Goal: Task Accomplishment & Management: Use online tool/utility

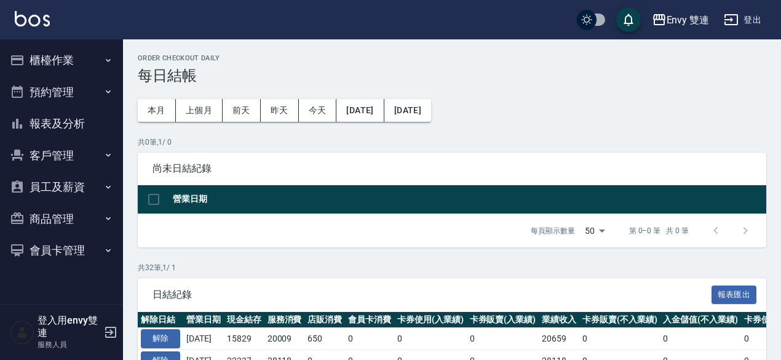
scroll to position [58, 0]
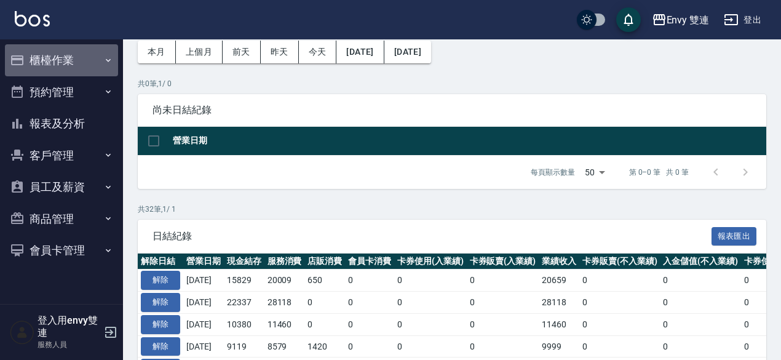
click at [87, 56] on button "櫃檯作業" at bounding box center [61, 60] width 113 height 32
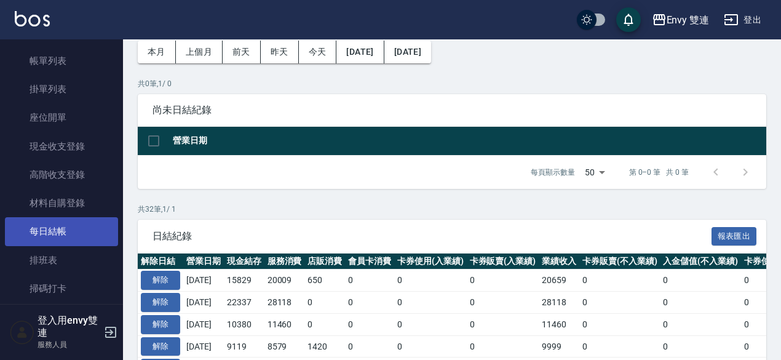
scroll to position [64, 0]
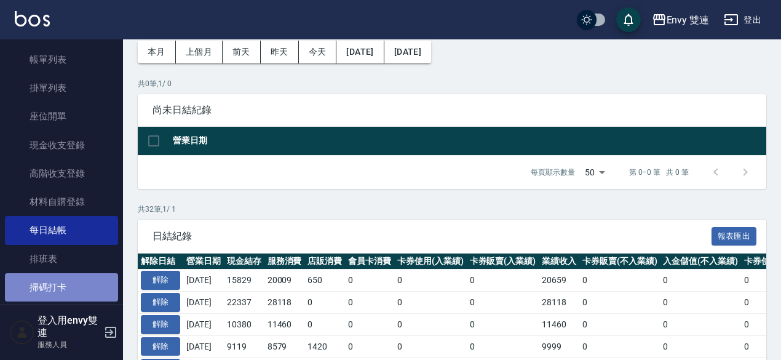
click at [65, 285] on link "掃碼打卡" at bounding box center [61, 287] width 113 height 28
